Goal: Answer question/provide support

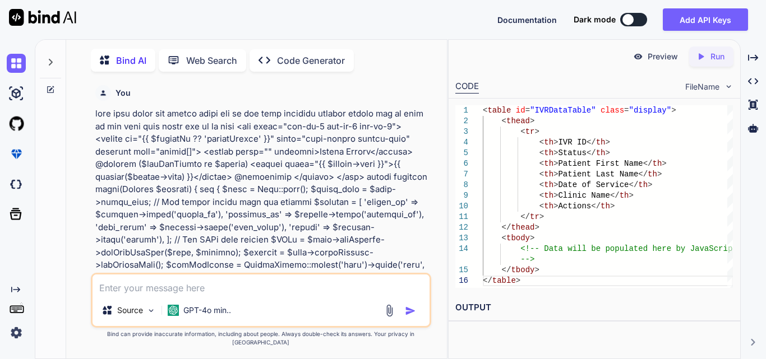
scroll to position [0, 137]
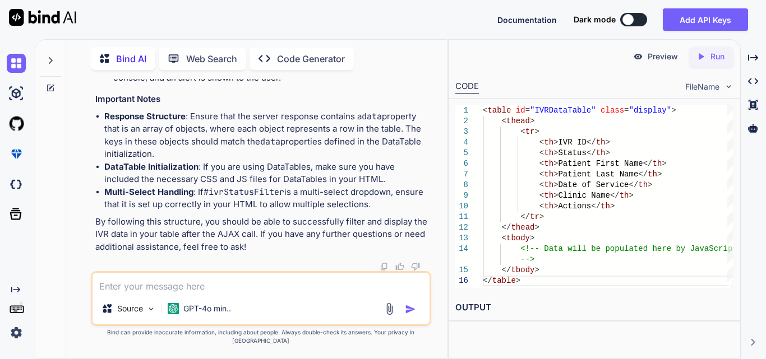
type textarea "$('#applyFilter').on('click', function (event) { event.preventDefault(); // Ret…"
type textarea "x"
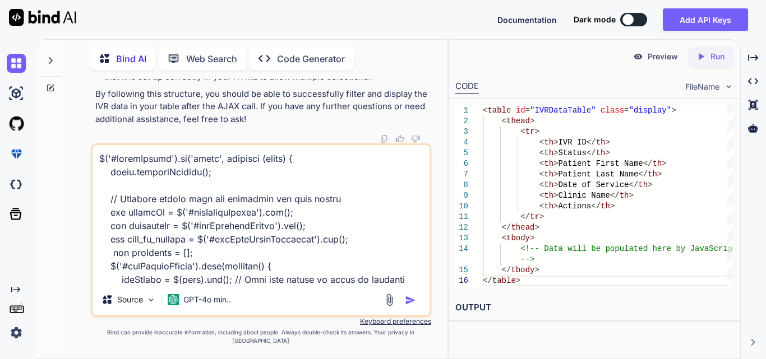
scroll to position [566, 0]
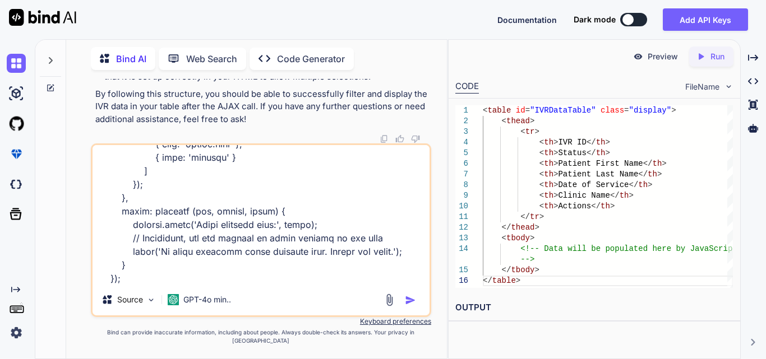
type textarea "$('#applyFilter').on('click', function (event) { event.preventDefault(); // Ret…"
type textarea "x"
type textarea "$('#applyFilter').on('click', function (event) { event.preventDefault(); // Ret…"
type textarea "x"
type textarea "$('#applyFilter').on('click', function (event) { event.preventDefault(); // Ret…"
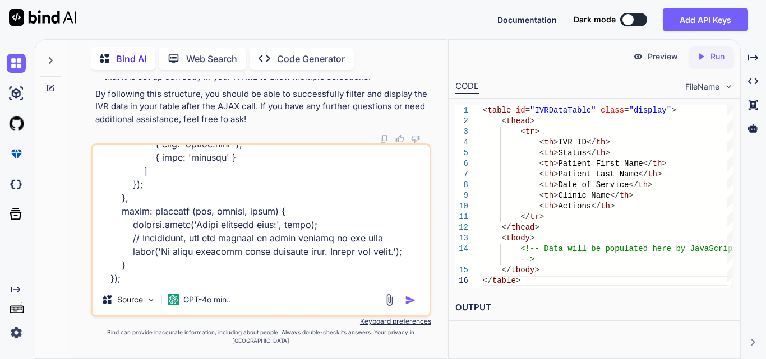
type textarea "x"
type textarea "$('#applyFilter').on('click', function (event) { event.preventDefault(); // Ret…"
type textarea "x"
type textarea "$('#applyFilter').on('click', function (event) { event.preventDefault(); // Ret…"
type textarea "x"
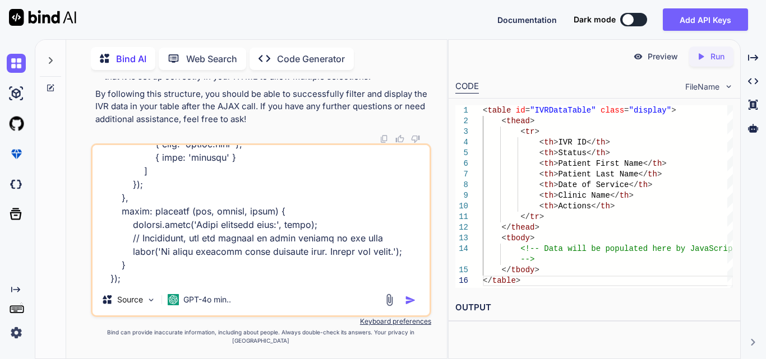
type textarea "$('#applyFilter').on('click', function (event) { event.preventDefault(); // Ret…"
type textarea "x"
type textarea "$('#applyFilter').on('click', function (event) { event.preventDefault(); // Ret…"
type textarea "x"
type textarea "$('#applyFilter').on('click', function (event) { event.preventDefault(); // Ret…"
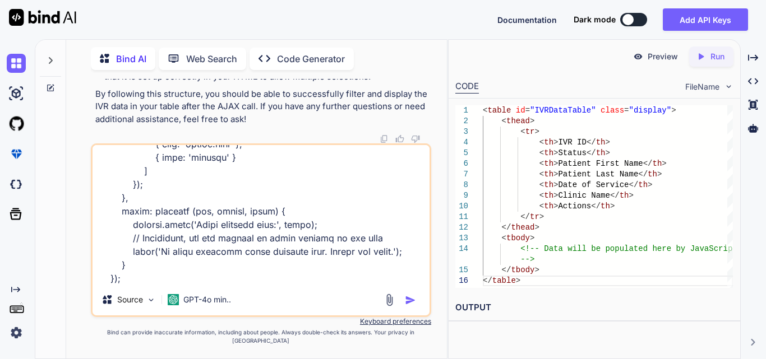
type textarea "x"
type textarea "$('#applyFilter').on('click', function (event) { event.preventDefault(); // Ret…"
type textarea "x"
type textarea "$('#applyFilter').on('click', function (event) { event.preventDefault(); // Ret…"
type textarea "x"
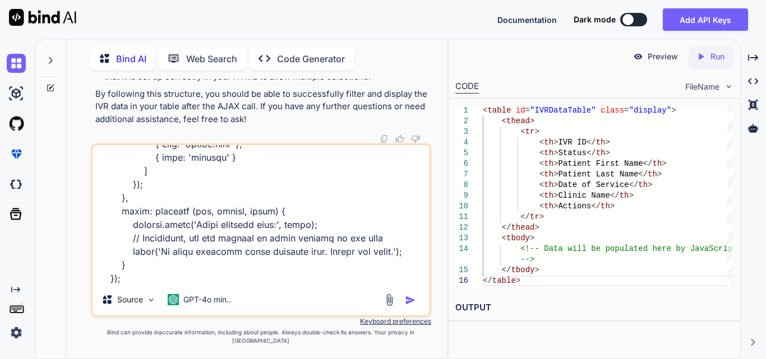
type textarea "$('#applyFilter').on('click', function (event) { event.preventDefault(); // Ret…"
type textarea "x"
type textarea "$('#applyFilter').on('click', function (event) { event.preventDefault(); // Ret…"
type textarea "x"
type textarea "$('#applyFilter').on('click', function (event) { event.preventDefault(); // Ret…"
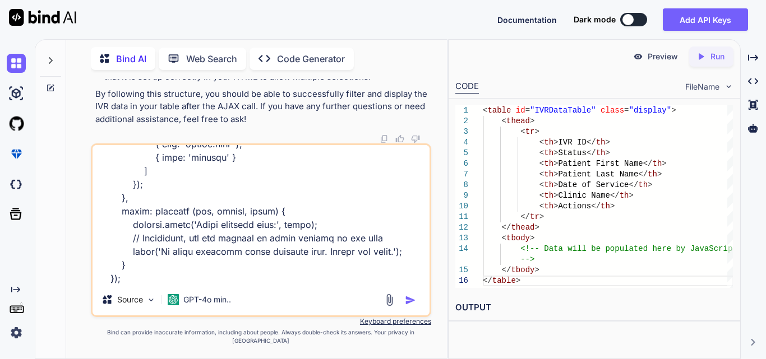
type textarea "x"
type textarea "$('#applyFilter').on('click', function (event) { event.preventDefault(); // Ret…"
type textarea "x"
type textarea "$('#applyFilter').on('click', function (event) { event.preventDefault(); // Ret…"
type textarea "x"
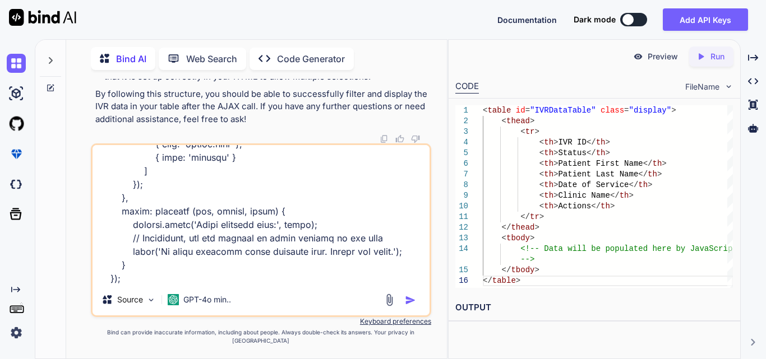
type textarea "$('#applyFilter').on('click', function (event) { event.preventDefault(); // Ret…"
type textarea "x"
type textarea "$('#applyFilter').on('click', function (event) { event.preventDefault(); // Ret…"
type textarea "x"
type textarea "$('#applyFilter').on('click', function (event) { event.preventDefault(); // Ret…"
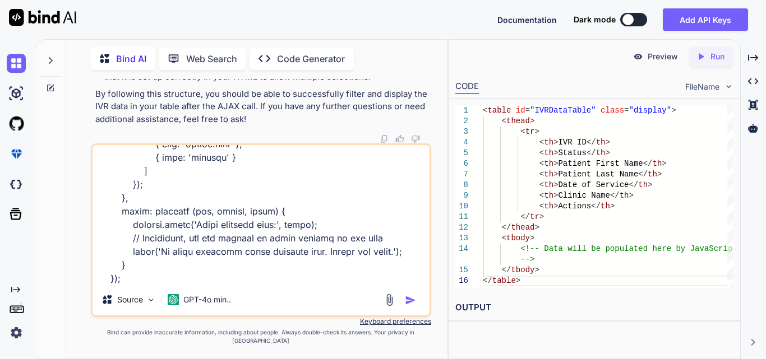
type textarea "x"
type textarea "$('#applyFilter').on('click', function (event) { event.preventDefault(); // Ret…"
type textarea "x"
type textarea "$('#applyFilter').on('click', function (event) { event.preventDefault(); // Ret…"
type textarea "x"
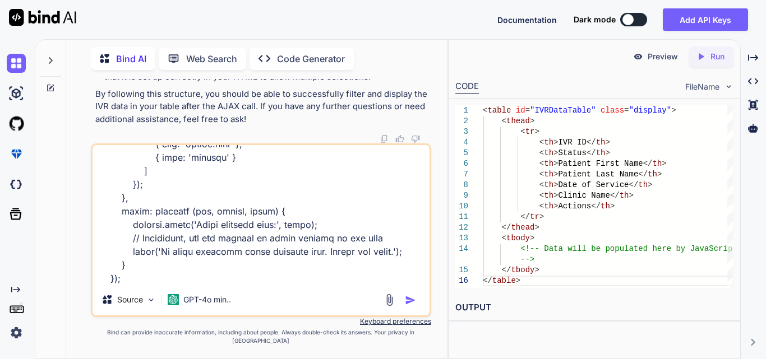
type textarea "$('#applyFilter').on('click', function (event) { event.preventDefault(); // Ret…"
type textarea "x"
type textarea "$('#applyFilter').on('click', function (event) { event.preventDefault(); // Ret…"
type textarea "x"
type textarea "$('#applyFilter').on('click', function (event) { event.preventDefault(); // Ret…"
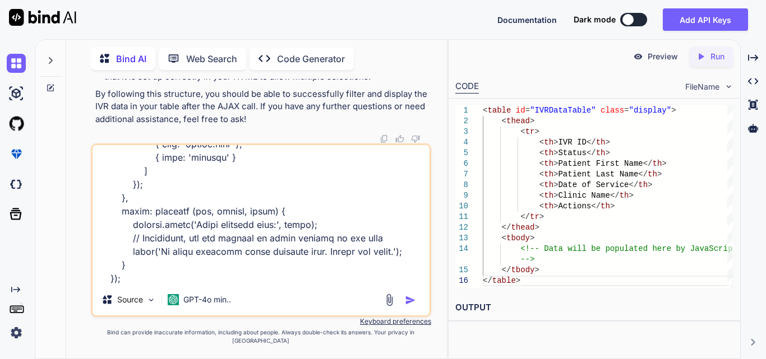
type textarea "x"
type textarea "$('#applyFilter').on('click', function (event) { event.preventDefault(); // Ret…"
type textarea "x"
type textarea "$('#applyFilter').on('click', function (event) { event.preventDefault(); // Ret…"
type textarea "x"
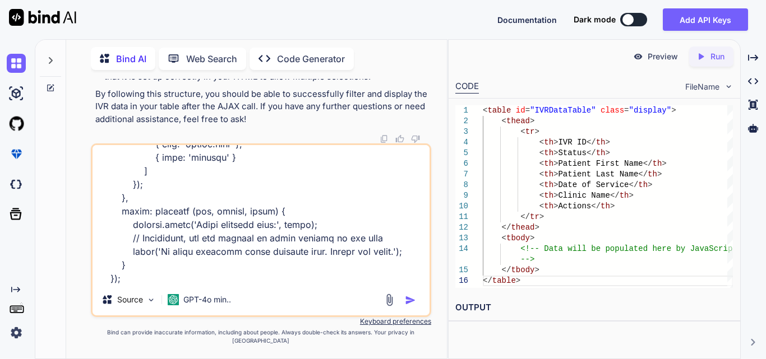
type textarea "$('#applyFilter').on('click', function (event) { event.preventDefault(); // Ret…"
type textarea "x"
type textarea "$('#applyFilter').on('click', function (event) { event.preventDefault(); // Ret…"
type textarea "x"
type textarea "$('#applyFilter').on('click', function (event) { event.preventDefault(); // Ret…"
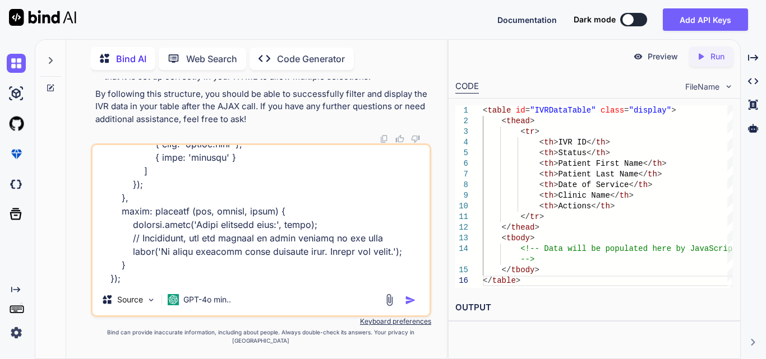
type textarea "x"
type textarea "$('#applyFilter').on('click', function (event) { event.preventDefault(); // Ret…"
type textarea "x"
type textarea "$('#applyFilter').on('click', function (event) { event.preventDefault(); // Ret…"
type textarea "x"
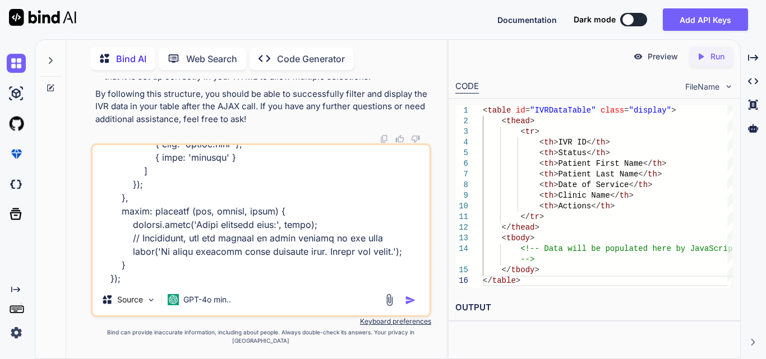
type textarea "$('#applyFilter').on('click', function (event) { event.preventDefault(); // Ret…"
type textarea "x"
type textarea "$('#applyFilter').on('click', function (event) { event.preventDefault(); // Ret…"
type textarea "x"
type textarea "$('#applyFilter').on('click', function (event) { event.preventDefault(); // Ret…"
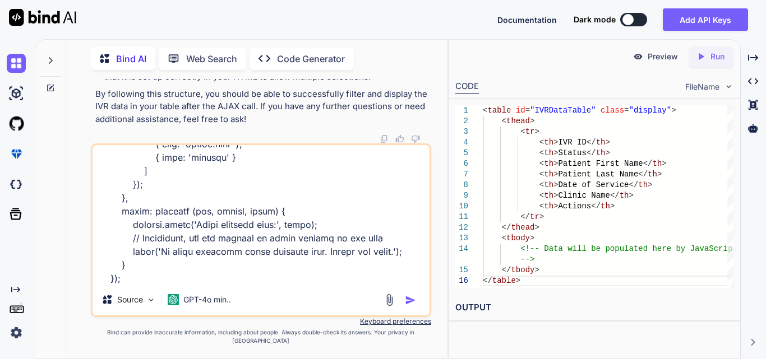
type textarea "x"
type textarea "$('#applyFilter').on('click', function (event) { event.preventDefault(); // Ret…"
type textarea "x"
type textarea "$('#applyFilter').on('click', function (event) { event.preventDefault(); // Ret…"
type textarea "x"
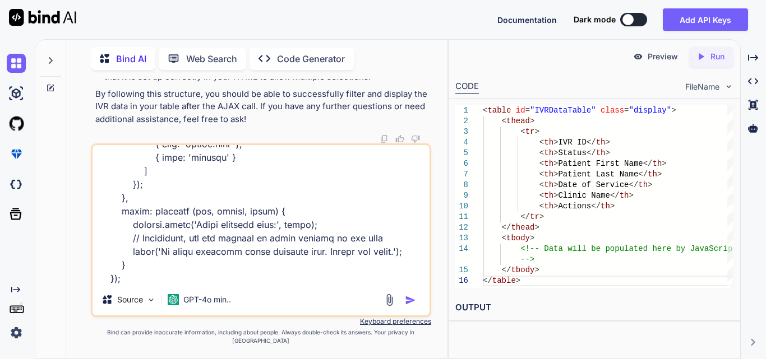
type textarea "$('#applyFilter').on('click', function (event) { event.preventDefault(); // Ret…"
type textarea "x"
type textarea "$('#applyFilter').on('click', function (event) { event.preventDefault(); // Ret…"
type textarea "x"
type textarea "$('#applyFilter').on('click', function (event) { event.preventDefault(); // Ret…"
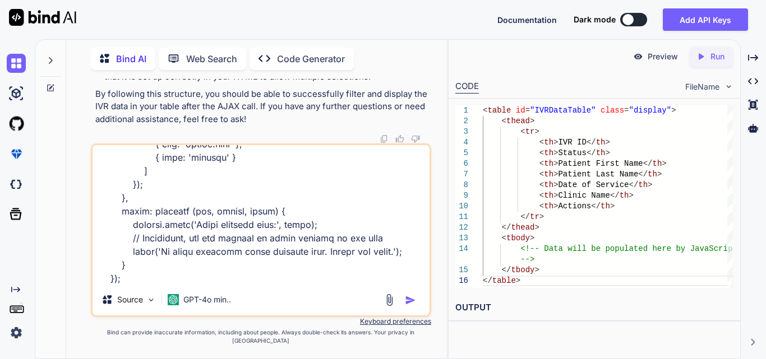
type textarea "x"
type textarea "$('#applyFilter').on('click', function (event) { event.preventDefault(); // Ret…"
type textarea "x"
type textarea "$('#applyFilter').on('click', function (event) { event.preventDefault(); // Ret…"
type textarea "x"
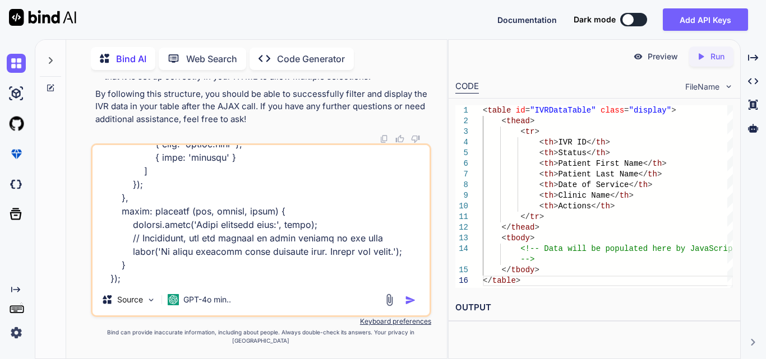
type textarea "$('#applyFilter').on('click', function (event) { event.preventDefault(); // Ret…"
type textarea "x"
type textarea "$('#applyFilter').on('click', function (event) { event.preventDefault(); // Ret…"
type textarea "x"
type textarea "$('#applyFilter').on('click', function (event) { event.preventDefault(); // Ret…"
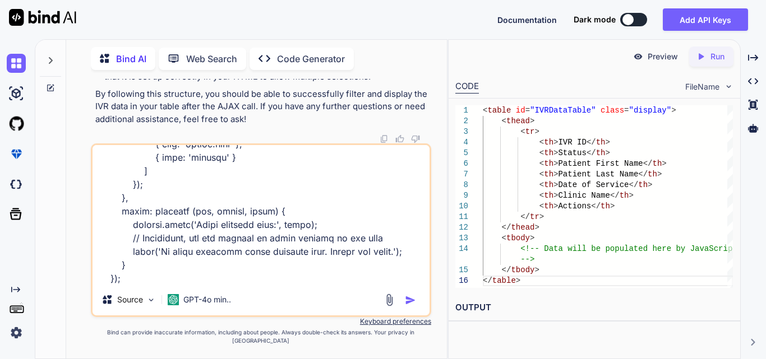
type textarea "x"
type textarea "$('#applyFilter').on('click', function (event) { event.preventDefault(); // Ret…"
type textarea "x"
type textarea "$('#applyFilter').on('click', function (event) { event.preventDefault(); // Ret…"
type textarea "x"
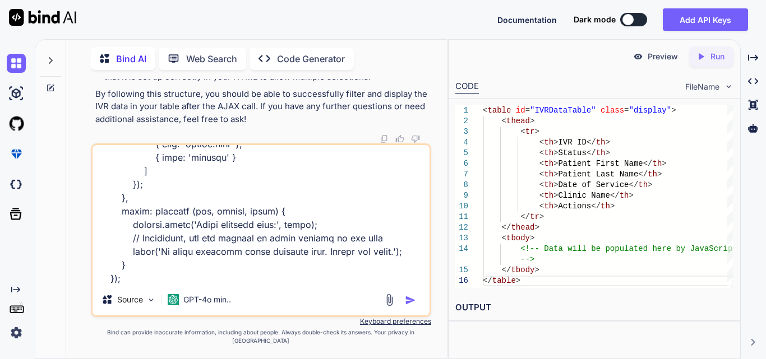
type textarea "$('#applyFilter').on('click', function (event) { event.preventDefault(); // Ret…"
type textarea "x"
type textarea "$('#applyFilter').on('click', function (event) { event.preventDefault(); // Ret…"
type textarea "x"
type textarea "$('#applyFilter').on('click', function (event) { event.preventDefault(); // Ret…"
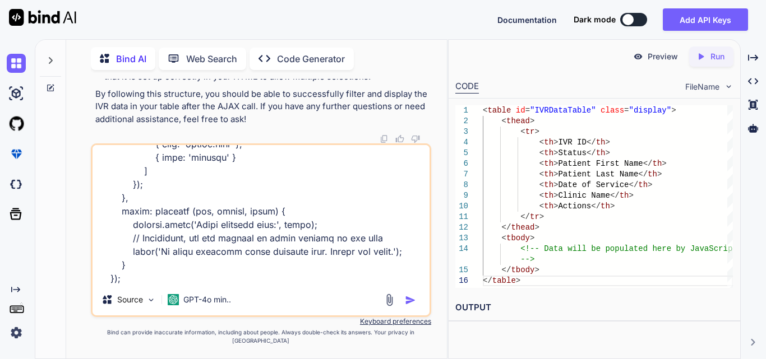
type textarea "x"
type textarea "$('#applyFilter').on('click', function (event) { event.preventDefault(); // Ret…"
type textarea "x"
type textarea "$('#applyFilter').on('click', function (event) { event.preventDefault(); // Ret…"
type textarea "x"
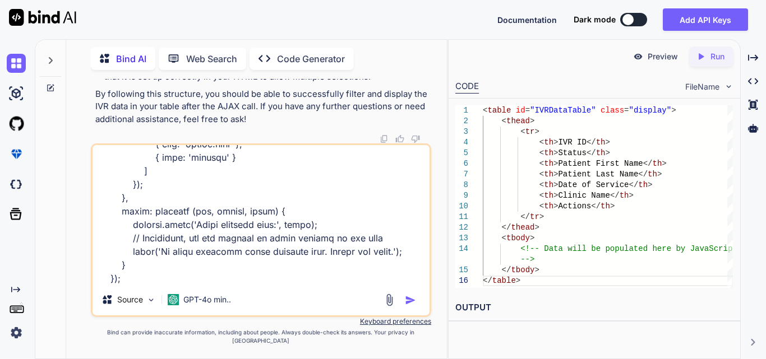
type textarea "$('#applyFilter').on('click', function (event) { event.preventDefault(); // Ret…"
type textarea "x"
type textarea "$('#applyFilter').on('click', function (event) { event.preventDefault(); // Ret…"
type textarea "x"
type textarea "$('#applyFilter').on('click', function (event) { event.preventDefault(); // Ret…"
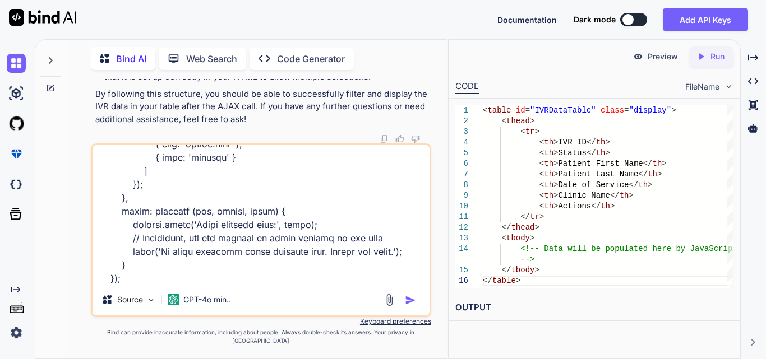
type textarea "x"
type textarea "$('#applyFilter').on('click', function (event) { event.preventDefault(); // Ret…"
type textarea "x"
type textarea "$('#applyFilter').on('click', function (event) { event.preventDefault(); // Ret…"
type textarea "x"
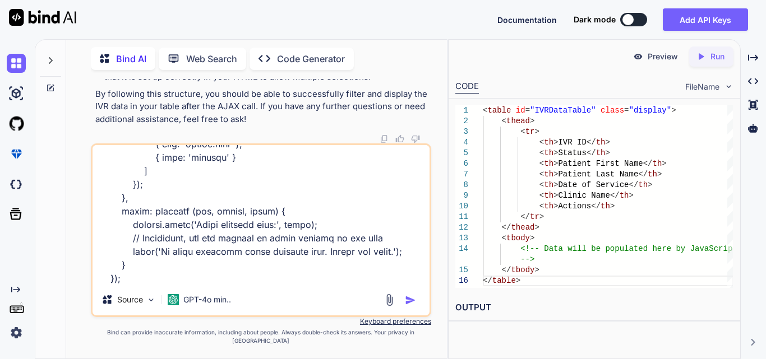
type textarea "$('#applyFilter').on('click', function (event) { event.preventDefault(); // Ret…"
type textarea "x"
type textarea "$('#applyFilter').on('click', function (event) { event.preventDefault(); // Ret…"
type textarea "x"
type textarea "$('#applyFilter').on('click', function (event) { event.preventDefault(); // Ret…"
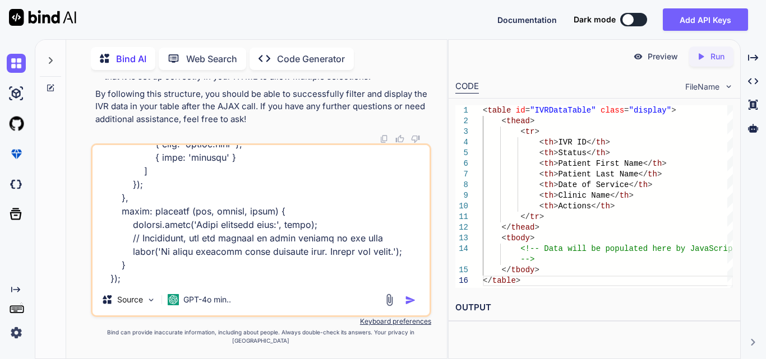
type textarea "x"
type textarea "$('#applyFilter').on('click', function (event) { event.preventDefault(); // Ret…"
type textarea "x"
type textarea "$('#applyFilter').on('click', function (event) { event.preventDefault(); // Ret…"
type textarea "x"
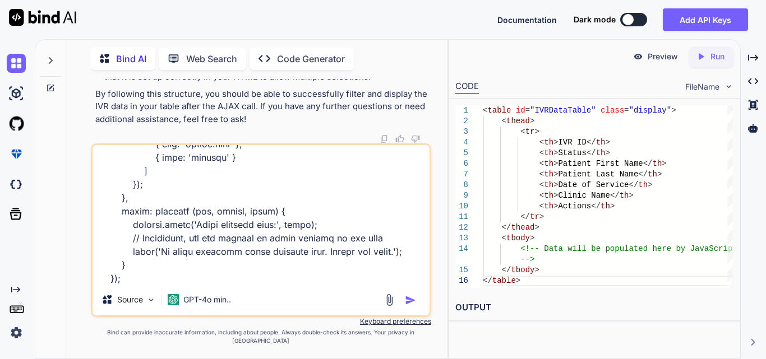
type textarea "$('#applyFilter').on('click', function (event) { event.preventDefault(); // Ret…"
type textarea "x"
type textarea "$('#applyFilter').on('click', function (event) { event.preventDefault(); // Ret…"
type textarea "x"
type textarea "$('#applyFilter').on('click', function (event) { event.preventDefault(); // Ret…"
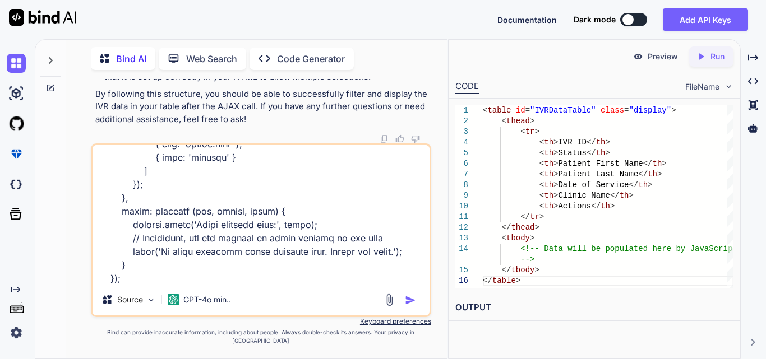
type textarea "x"
type textarea "$('#applyFilter').on('click', function (event) { event.preventDefault(); // Ret…"
type textarea "x"
type textarea "$('#applyFilter').on('click', function (event) { event.preventDefault(); // Ret…"
type textarea "x"
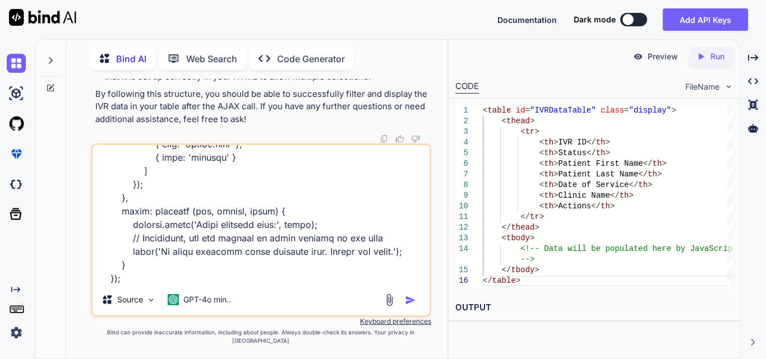
type textarea "$('#applyFilter').on('click', function (event) { event.preventDefault(); // Ret…"
type textarea "x"
type textarea "$('#applyFilter').on('click', function (event) { event.preventDefault(); // Ret…"
type textarea "x"
type textarea "$('#applyFilter').on('click', function (event) { event.preventDefault(); // Ret…"
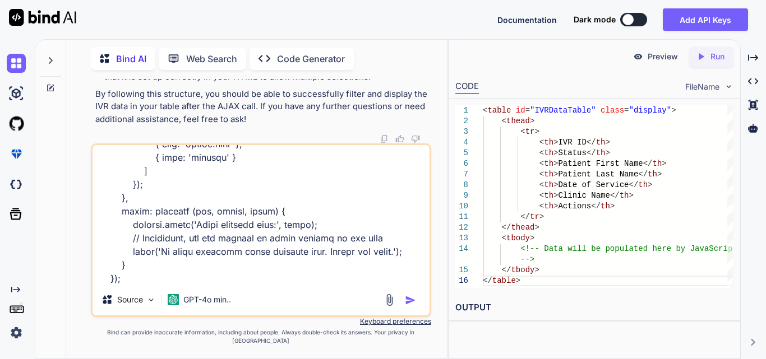
type textarea "x"
type textarea "$('#applyFilter').on('click', function (event) { event.preventDefault(); // Ret…"
type textarea "x"
type textarea "$('#applyFilter').on('click', function (event) { event.preventDefault(); // Ret…"
click at [408, 306] on img "button" at bounding box center [410, 300] width 11 height 11
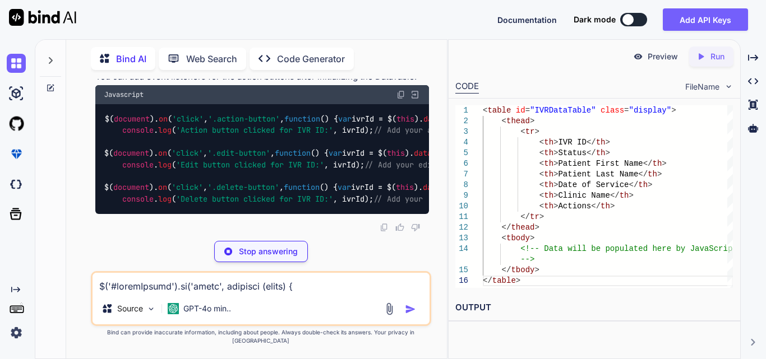
scroll to position [19791, 0]
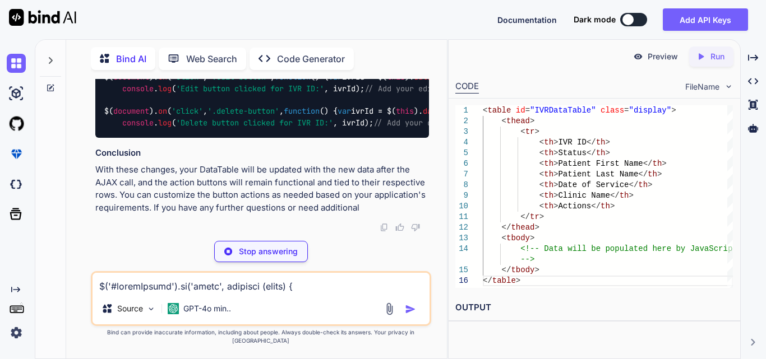
type textarea "x"
type textarea "error: function (xhr, status, error) { console.error('Error fetching data:', er…"
type textarea "x"
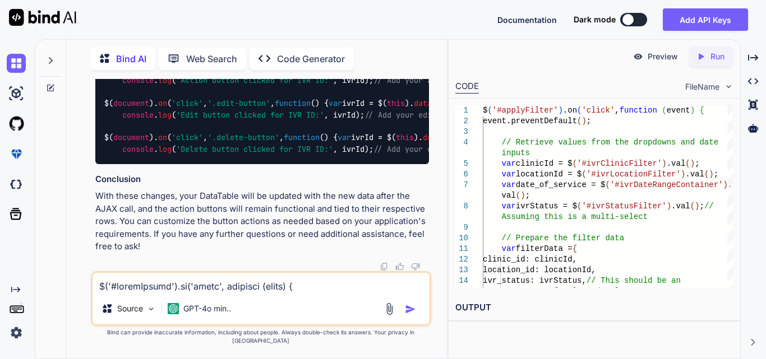
scroll to position [0, 146]
drag, startPoint x: 239, startPoint y: 197, endPoint x: 433, endPoint y: 219, distance: 194.7
click at [433, 219] on div "You Bind AI To implement an enum class for status in your Laravel application, …" at bounding box center [261, 219] width 372 height 280
click at [248, 293] on textarea at bounding box center [261, 283] width 337 height 20
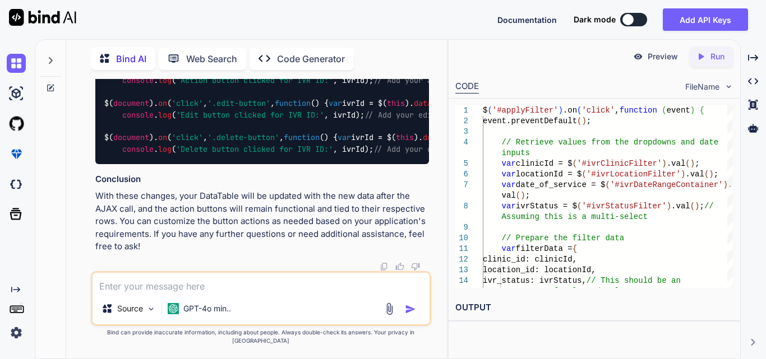
paste textarea "<td> @if ($ivr->status != 'add_dos') <button type="button" class="btn copyBtn i…"
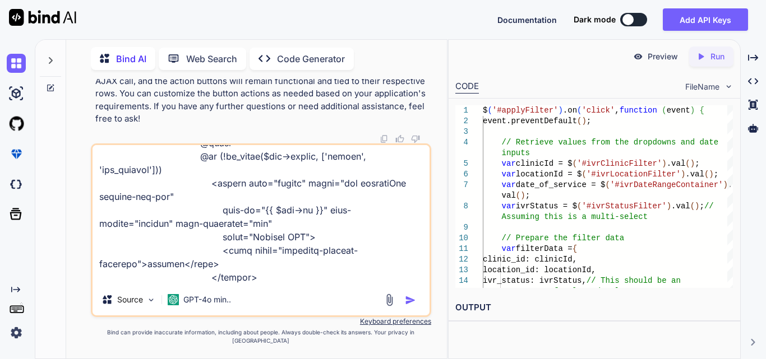
scroll to position [230, 0]
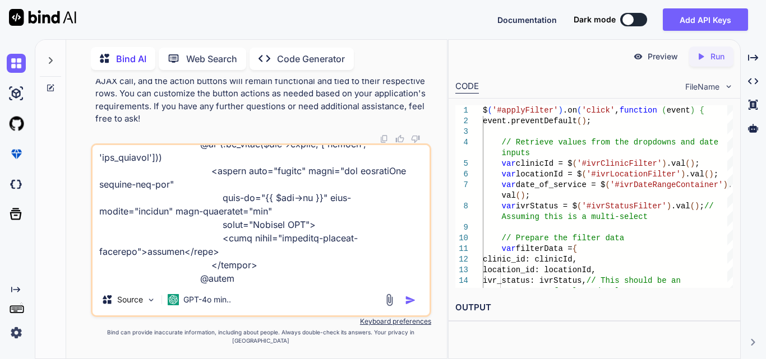
type textarea "<td> @if ($ivr->status != 'add_dos') <button type="button" class="btn copyBtn i…"
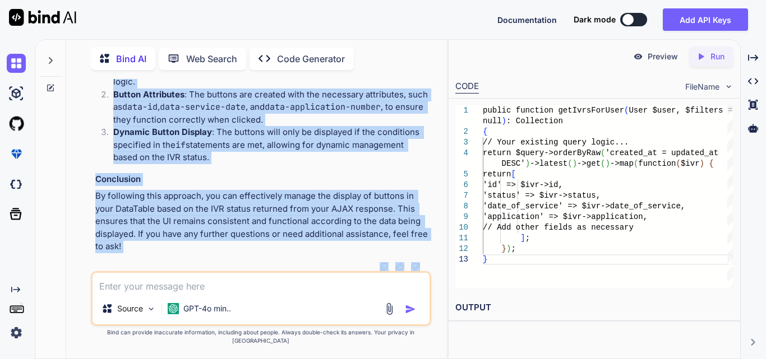
scroll to position [21592, 0]
drag, startPoint x: 124, startPoint y: 140, endPoint x: 205, endPoint y: 263, distance: 147.8
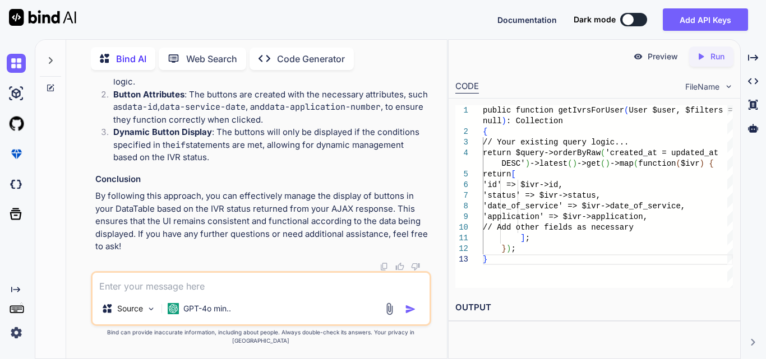
drag, startPoint x: 118, startPoint y: 126, endPoint x: 154, endPoint y: 228, distance: 107.7
drag, startPoint x: 103, startPoint y: 107, endPoint x: 187, endPoint y: 141, distance: 90.8
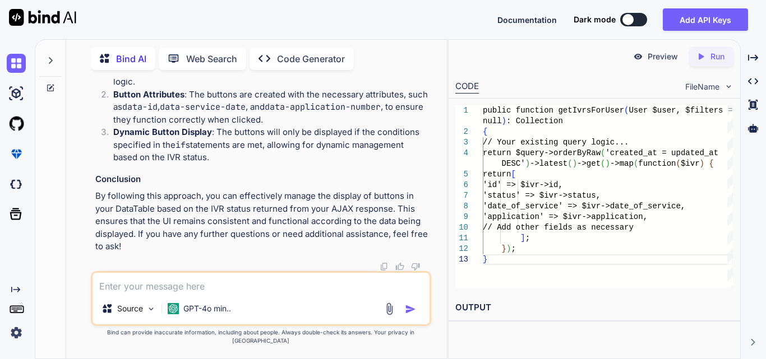
copy code "success : function ( response ) { console . log (response); // Clear the existi…"
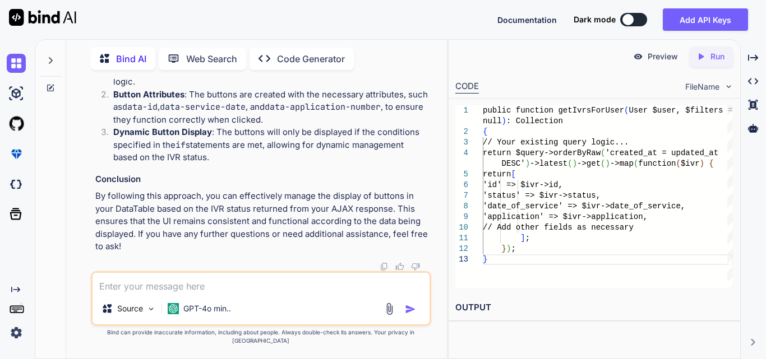
drag, startPoint x: 120, startPoint y: 153, endPoint x: 192, endPoint y: 110, distance: 83.8
click at [213, 289] on textarea at bounding box center [261, 283] width 337 height 20
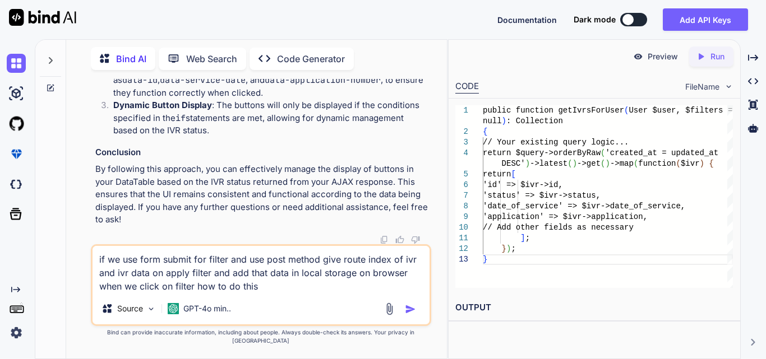
type textarea "if we use form submit for filter and use post method give route index of ivr an…"
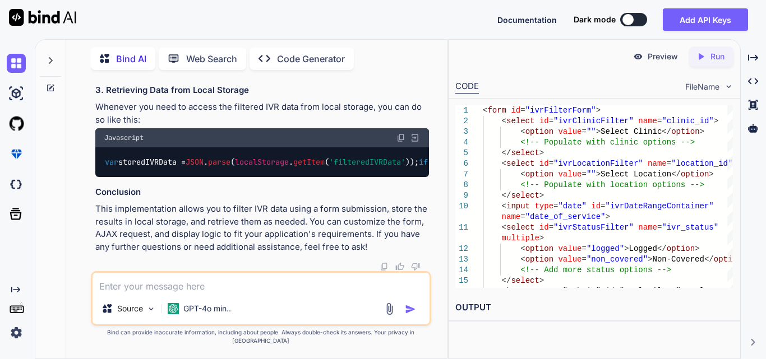
scroll to position [22791, 0]
drag, startPoint x: 170, startPoint y: 181, endPoint x: 252, endPoint y: 181, distance: 81.9
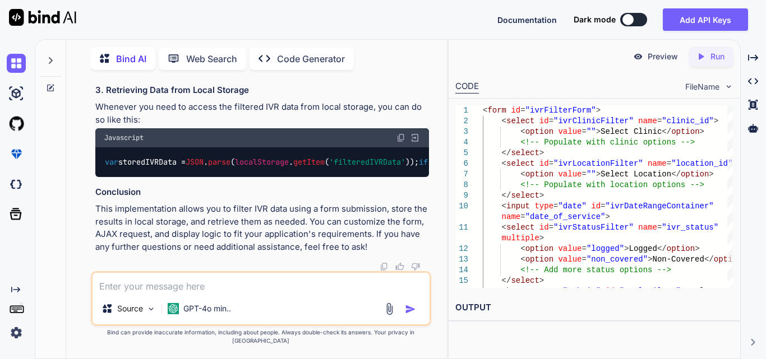
drag, startPoint x: 273, startPoint y: 166, endPoint x: 205, endPoint y: 177, distance: 68.8
drag, startPoint x: 105, startPoint y: 176, endPoint x: 227, endPoint y: 177, distance: 121.1
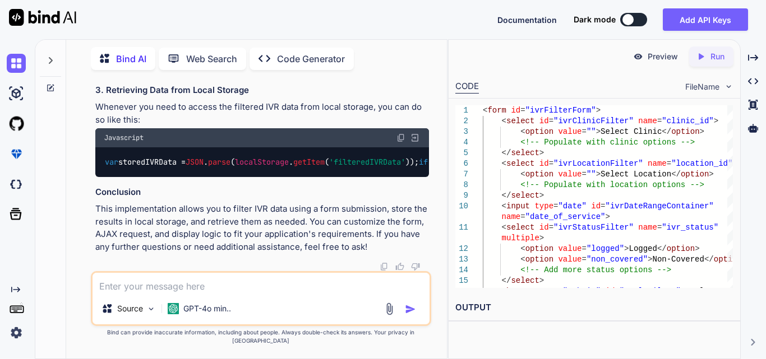
drag, startPoint x: 103, startPoint y: 119, endPoint x: 239, endPoint y: 121, distance: 136.3
copy span "< form id = "ivrFilterForm" >"
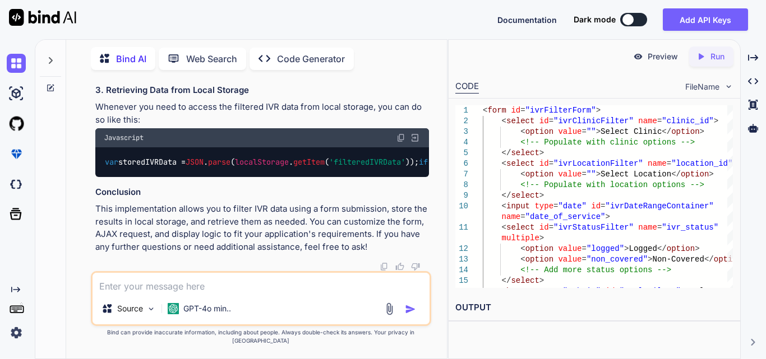
scroll to position [22567, 0]
click at [174, 290] on textarea at bounding box center [261, 283] width 337 height 20
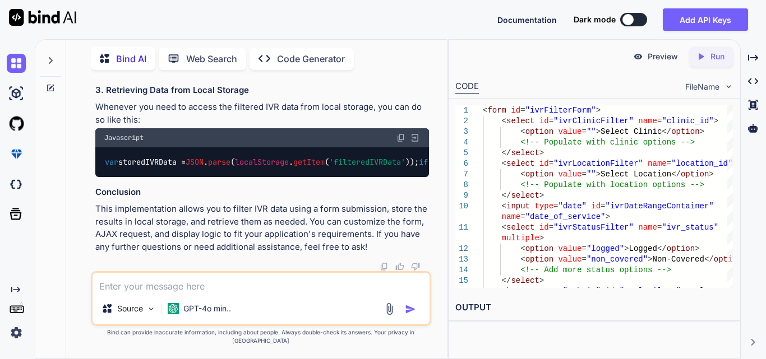
paste textarea "$('#ivrFilterForm').on('submit', function (event) { event.preventDefault(); // …"
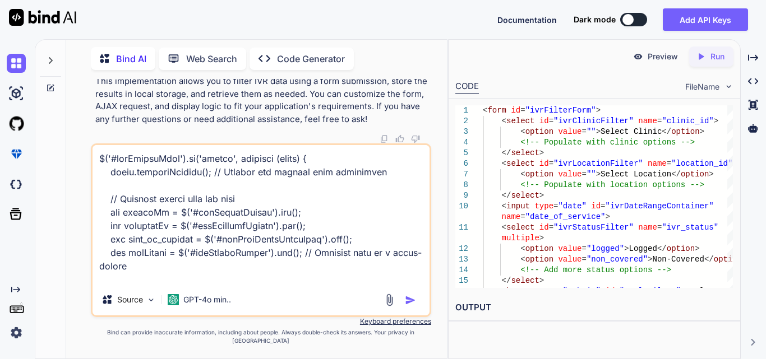
scroll to position [849, 0]
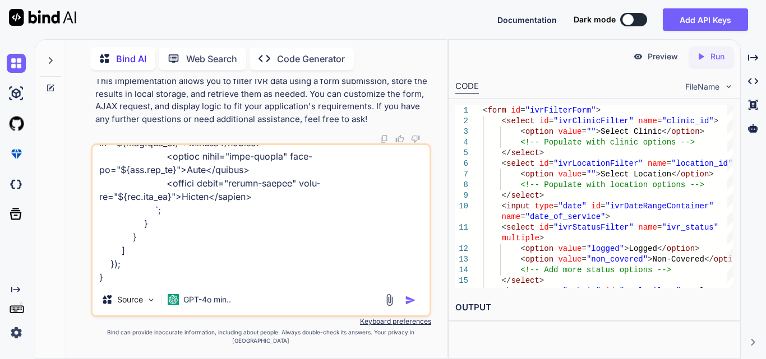
paste textarea "public function index(Request $request) { try { $user = Auth::user(); $login_ty…"
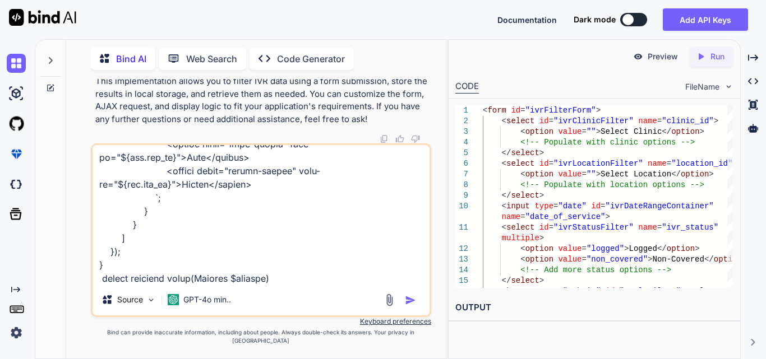
scroll to position [1360, 0]
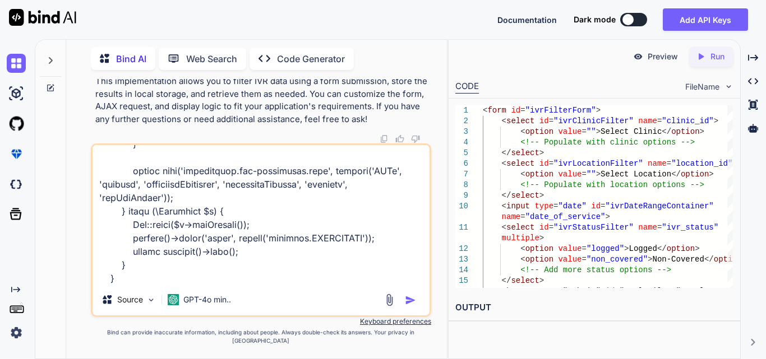
paste textarea "Route::resource('ivr', IVRController::class);"
click at [320, 284] on textarea at bounding box center [261, 214] width 337 height 139
paste textarea "<!-- resources/views/components/filters.blade.php --> <form id="ivrFilterForm">…"
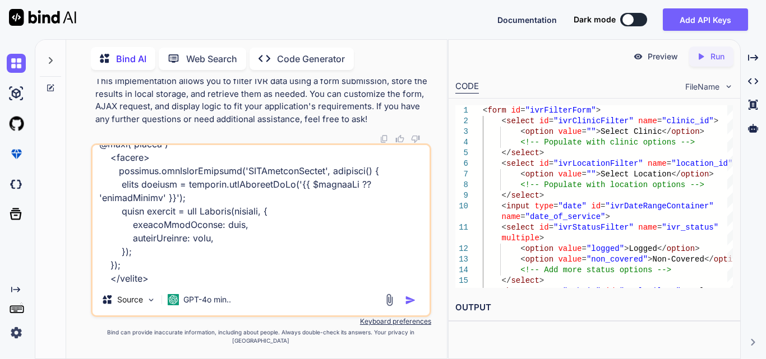
type textarea "$('#ivrFilterForm').on('submit', function (event) { event.preventDefault(); // …"
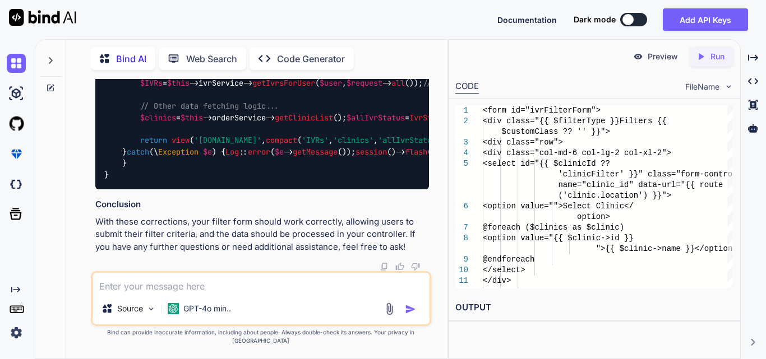
scroll to position [26255, 0]
drag, startPoint x: 185, startPoint y: 229, endPoint x: 349, endPoint y: 228, distance: 163.8
click at [349, 228] on p "With these corrections, your filter form should work correctly, allowing users …" at bounding box center [262, 235] width 334 height 38
click at [377, 228] on p "With these corrections, your filter form should work correctly, allowing users …" at bounding box center [262, 235] width 334 height 38
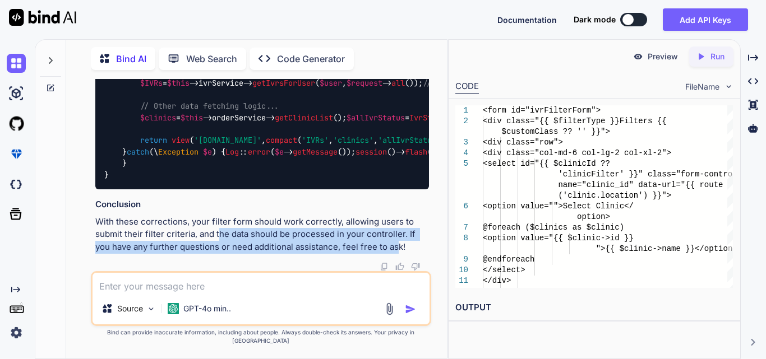
drag, startPoint x: 216, startPoint y: 244, endPoint x: 381, endPoint y: 256, distance: 165.3
click at [381, 254] on p "With these corrections, your filter form should work correctly, allowing users …" at bounding box center [262, 235] width 334 height 38
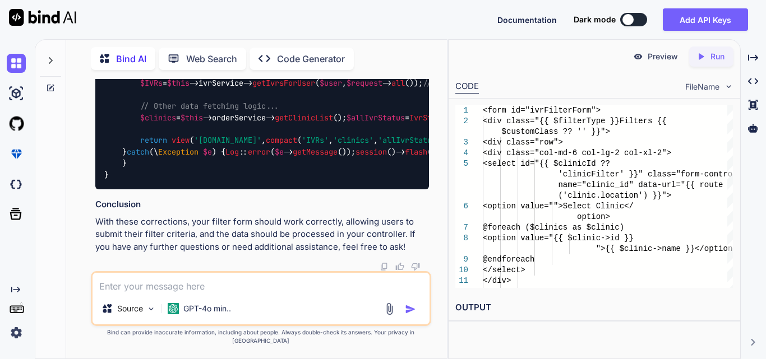
click at [404, 251] on p "With these corrections, your filter form should work correctly, allowing users …" at bounding box center [262, 235] width 334 height 38
click at [164, 291] on textarea at bounding box center [261, 283] width 337 height 20
paste textarea "[{…}] 0 : {id: 1, ivr_id: 'PTJohDoe082125', date_of_service: '[DATE]', previous…"
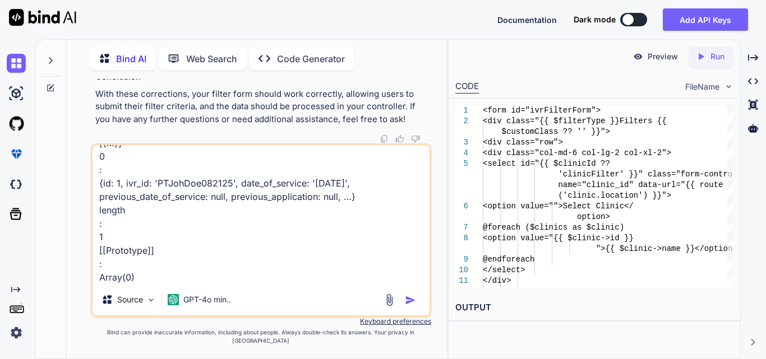
type textarea "[{…}] 0 : {id: 1, ivr_id: 'PTJohDoe082125', date_of_service: '[DATE]', previous…"
